Goal: Browse casually

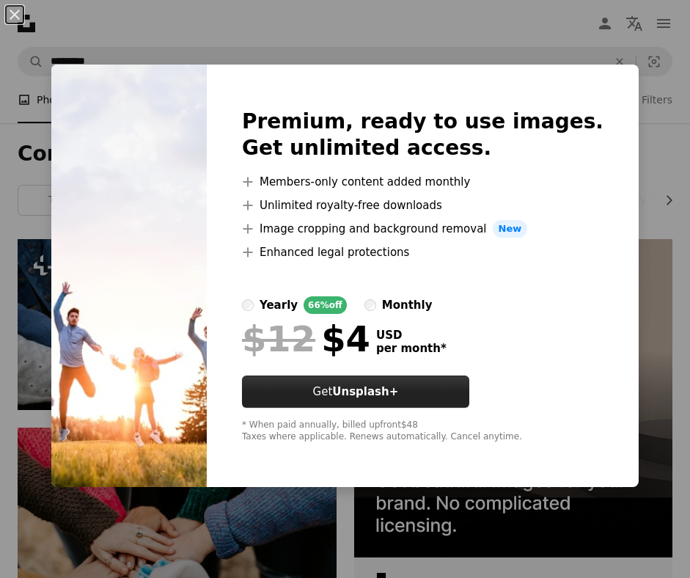
scroll to position [1497, 0]
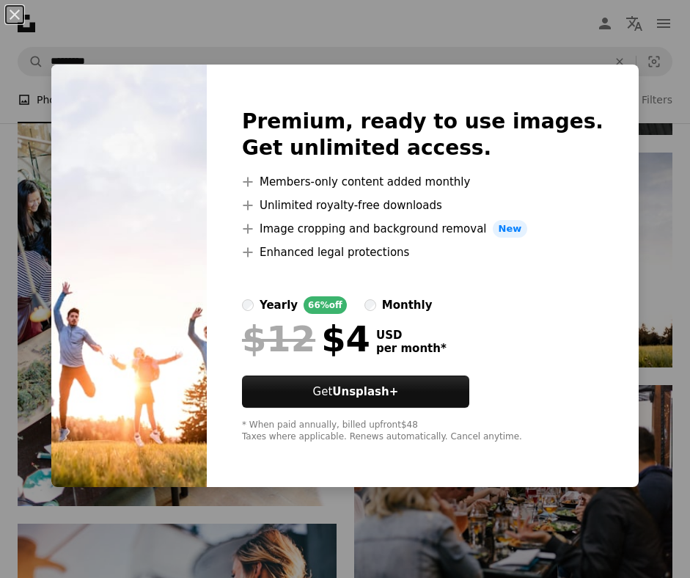
click at [491, 48] on div "An X shape Premium, ready to use images. Get unlimited access. A plus sign Memb…" at bounding box center [345, 289] width 690 height 578
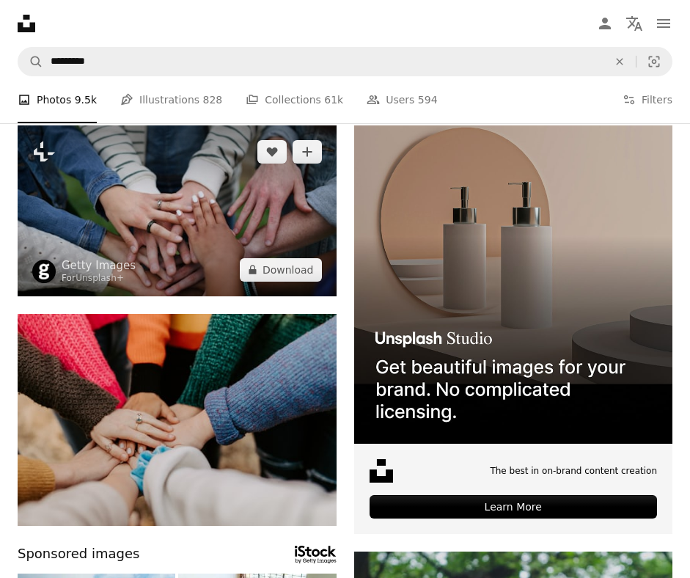
scroll to position [89, 0]
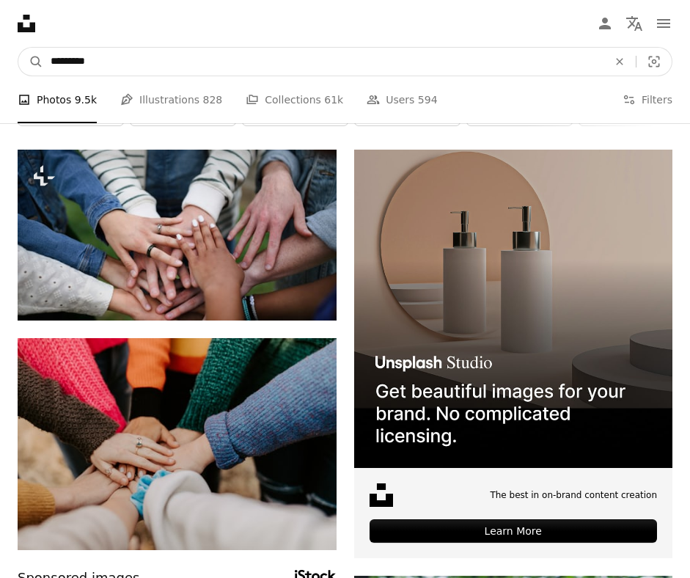
drag, startPoint x: 120, startPoint y: 59, endPoint x: -12, endPoint y: 47, distance: 133.3
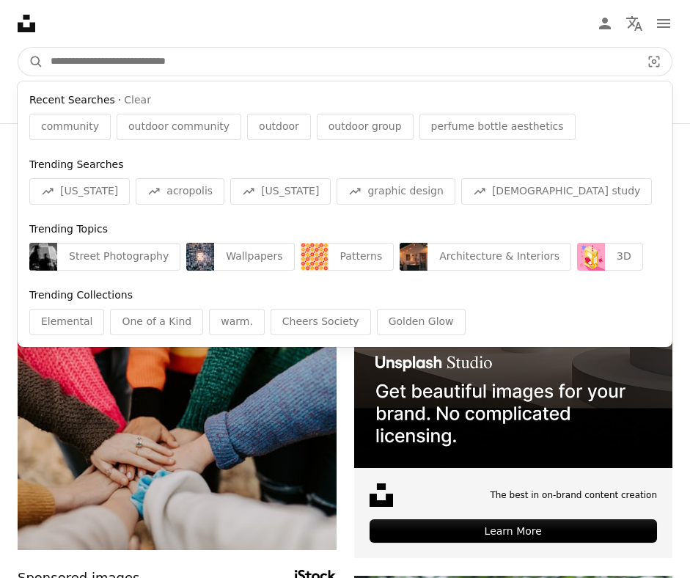
click at [18, 48] on button "A magnifying glass" at bounding box center [30, 62] width 25 height 28
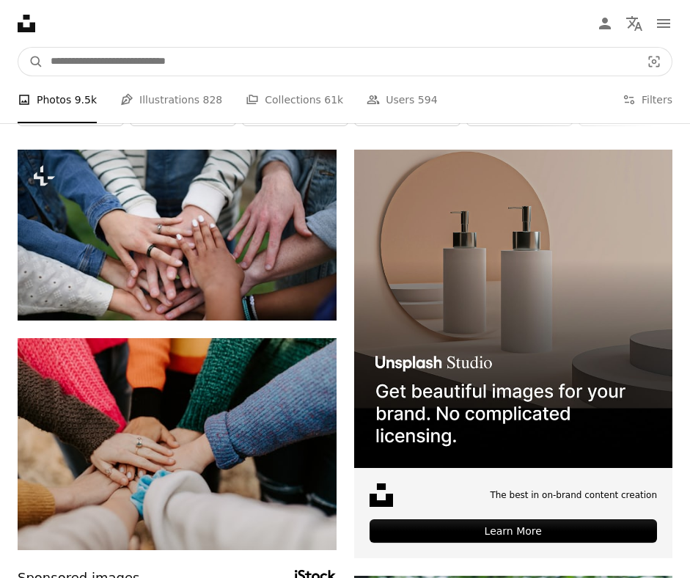
scroll to position [0, 0]
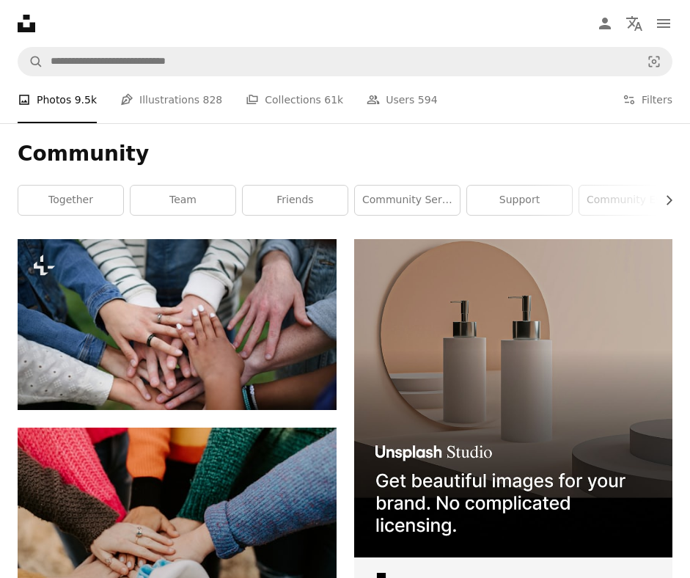
click at [23, 27] on icon at bounding box center [27, 24] width 18 height 18
